Goal: Check status

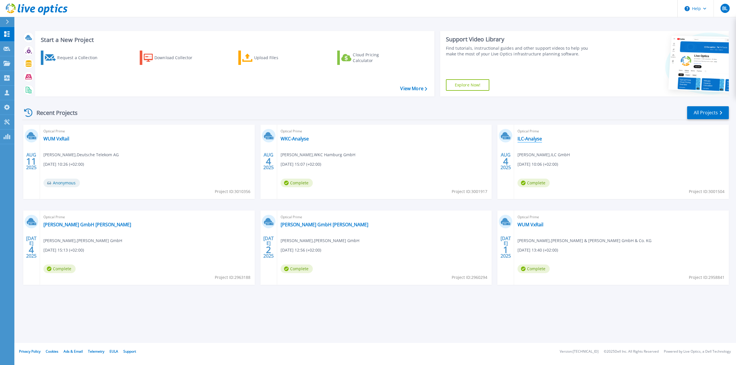
click at [539, 141] on link "ILC-Analyse" at bounding box center [530, 139] width 24 height 6
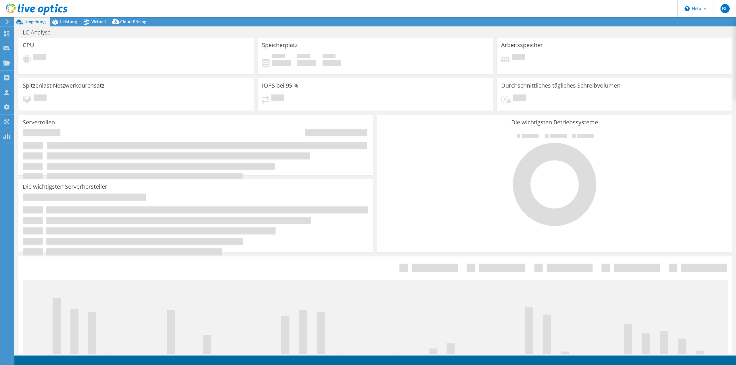
select select "EUFrankfurt"
select select "EUR"
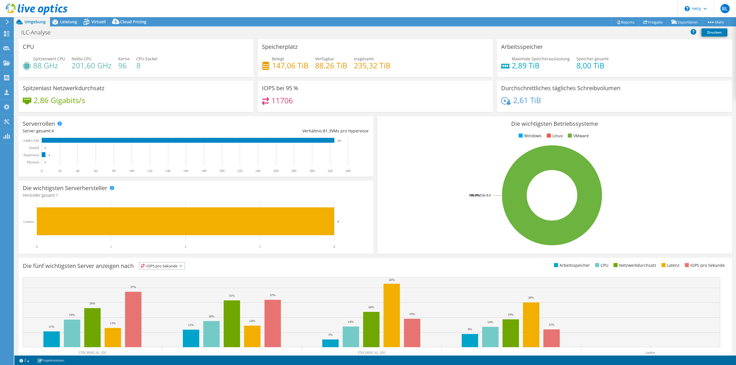
click at [151, 104] on div "2,86 Gigabits/s" at bounding box center [136, 103] width 227 height 12
click at [67, 21] on span "Leistung" at bounding box center [68, 21] width 17 height 5
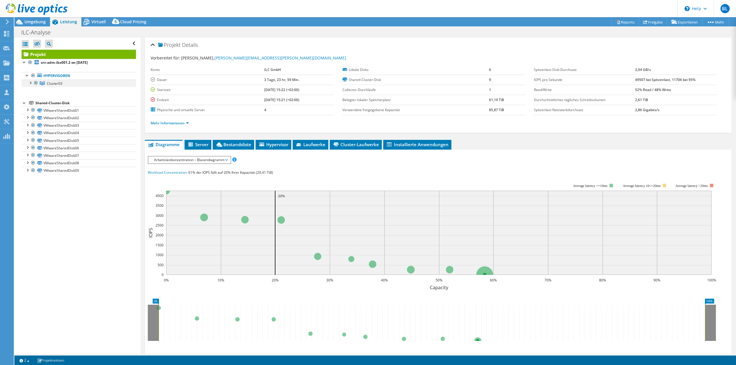
click at [31, 82] on div at bounding box center [30, 83] width 6 height 6
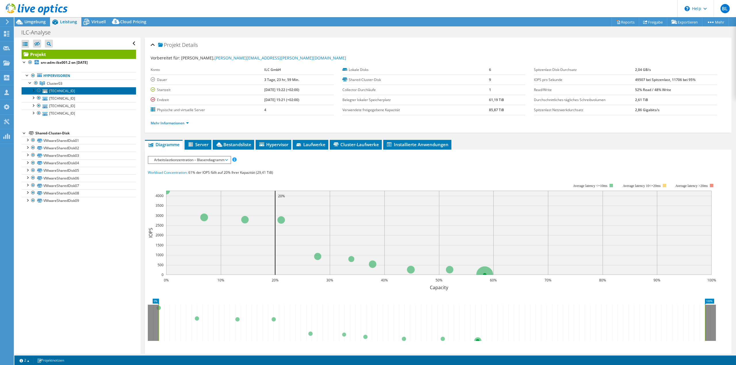
click at [62, 92] on link "192.168.146.162" at bounding box center [79, 90] width 114 height 7
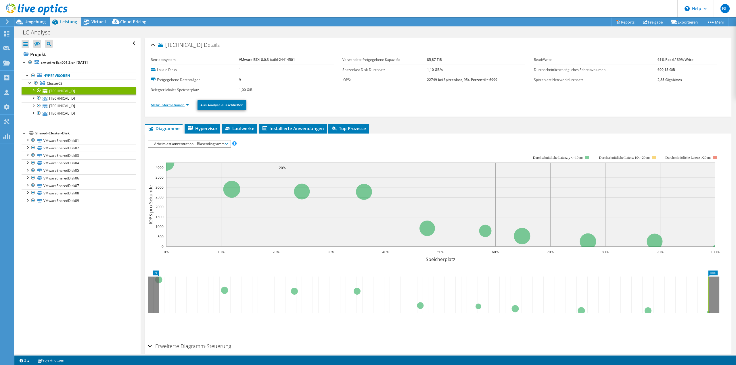
click at [171, 107] on link "Mehr Informationen" at bounding box center [170, 105] width 38 height 5
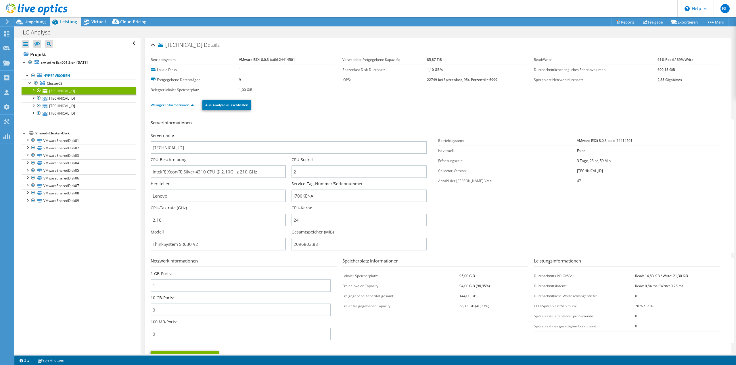
click at [57, 8] on use at bounding box center [37, 9] width 62 height 12
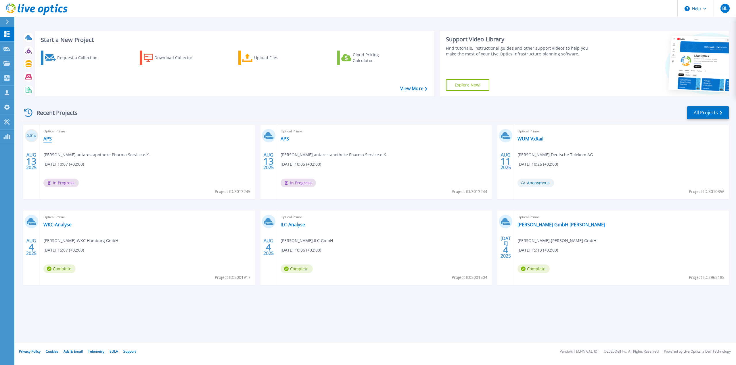
click at [47, 140] on link "APS" at bounding box center [47, 139] width 8 height 6
